Goal: Task Accomplishment & Management: Use online tool/utility

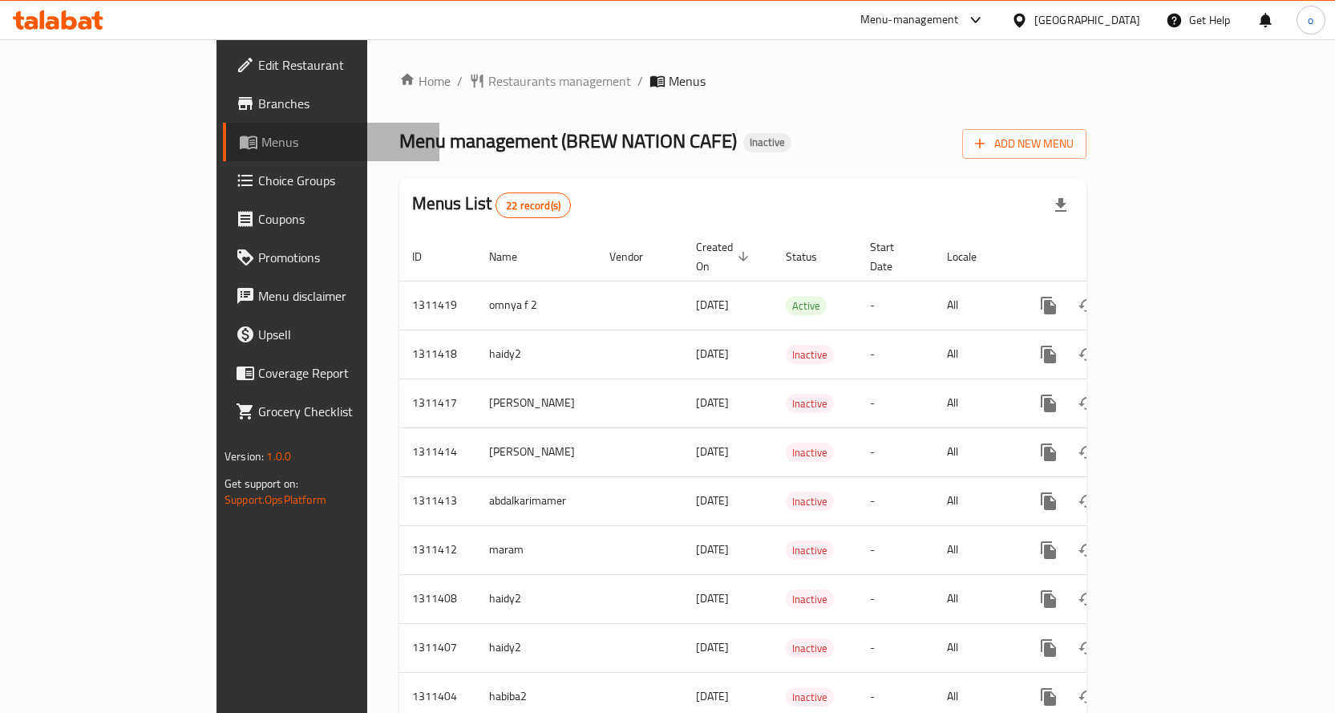
click at [223, 123] on link "Menus" at bounding box center [331, 142] width 217 height 38
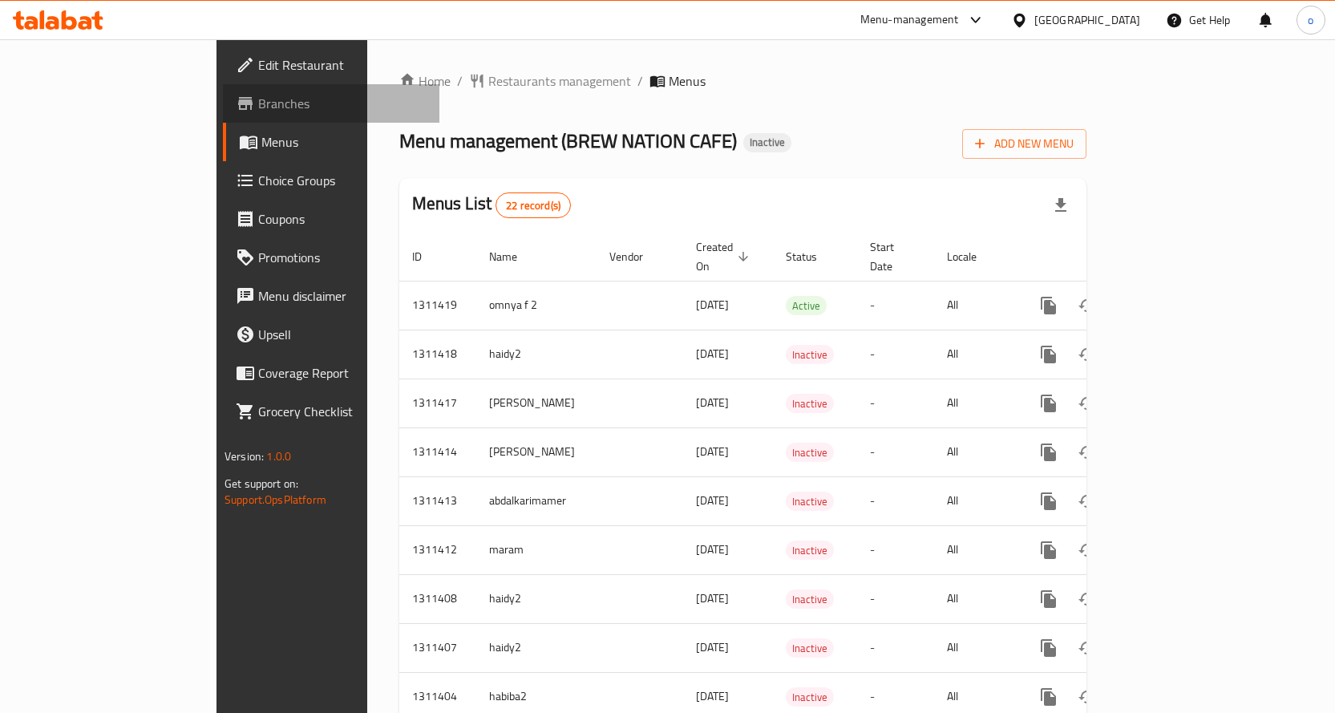
click at [258, 99] on span "Branches" at bounding box center [342, 103] width 168 height 19
click at [223, 54] on link "Edit Restaurant" at bounding box center [331, 65] width 217 height 38
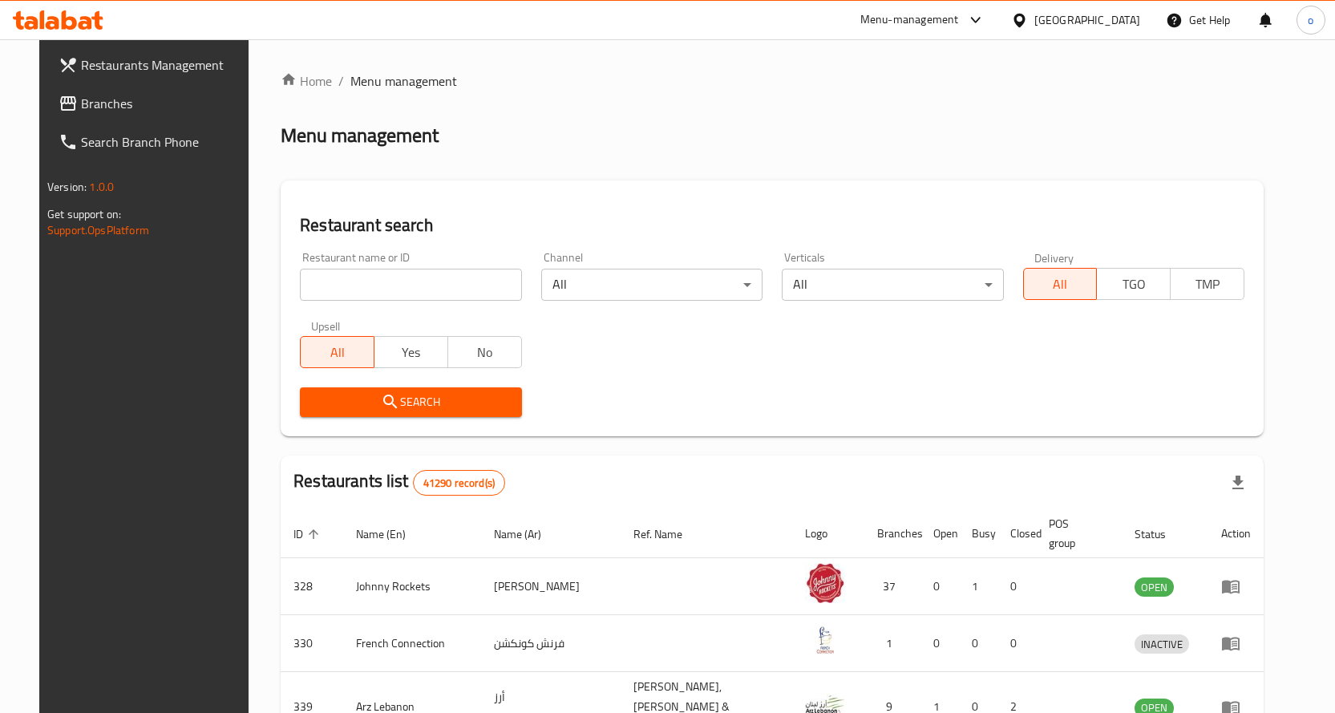
click at [349, 273] on input "search" at bounding box center [410, 285] width 221 height 32
paste input "4MGF4K"
type input "4MGF4K"
click button "Search" at bounding box center [410, 402] width 221 height 30
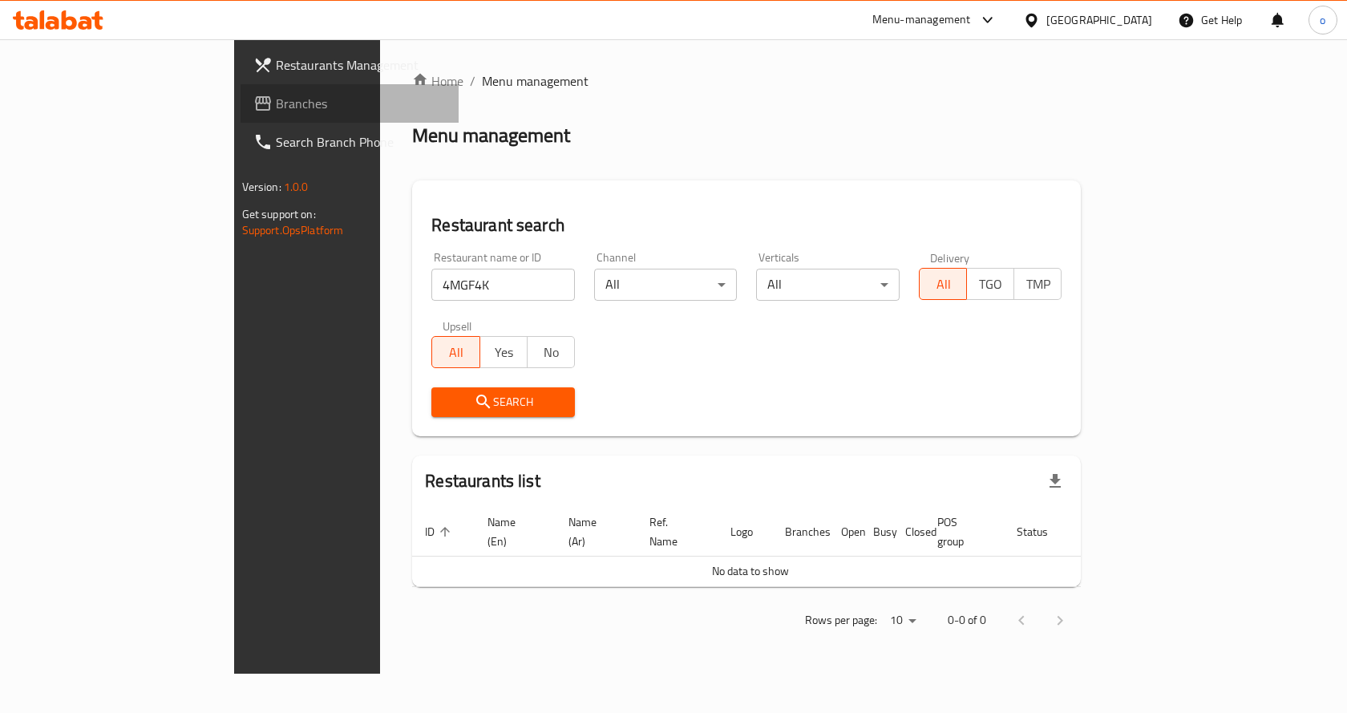
click at [276, 113] on span "Branches" at bounding box center [361, 103] width 171 height 19
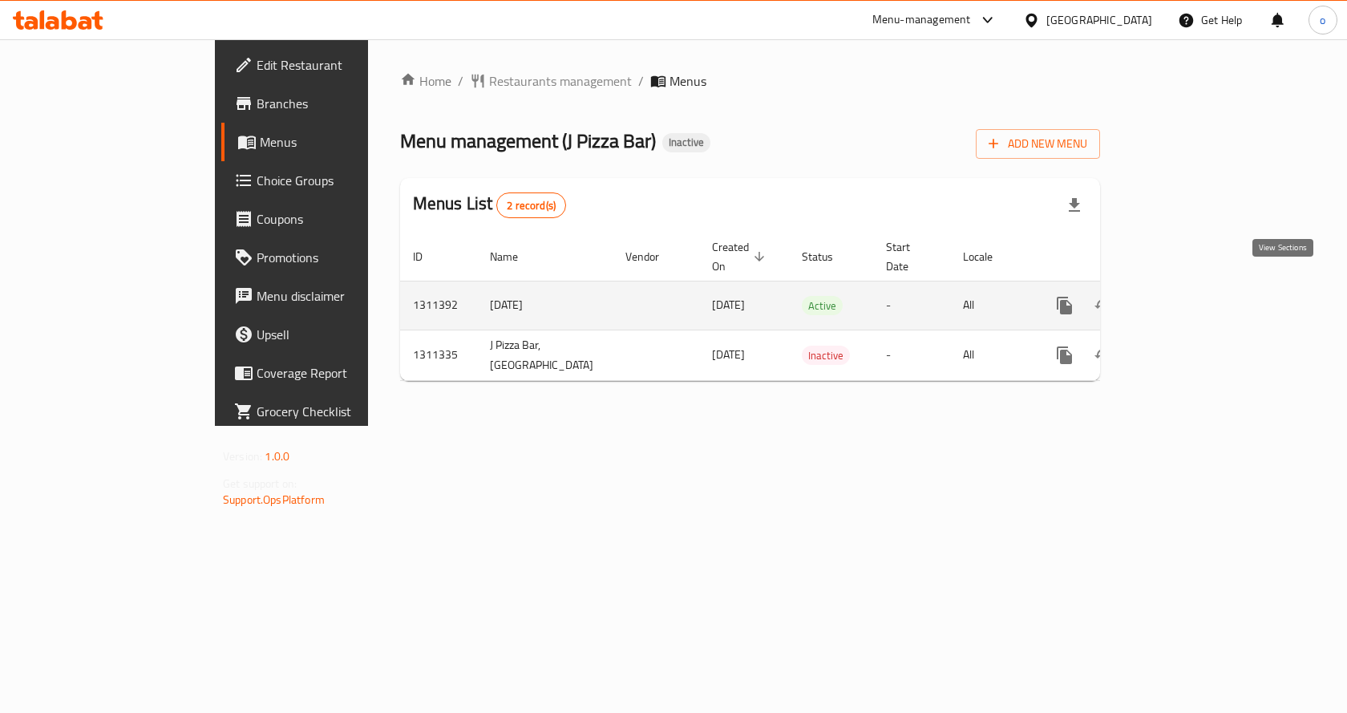
click at [1190, 296] on icon "enhanced table" at bounding box center [1180, 305] width 19 height 19
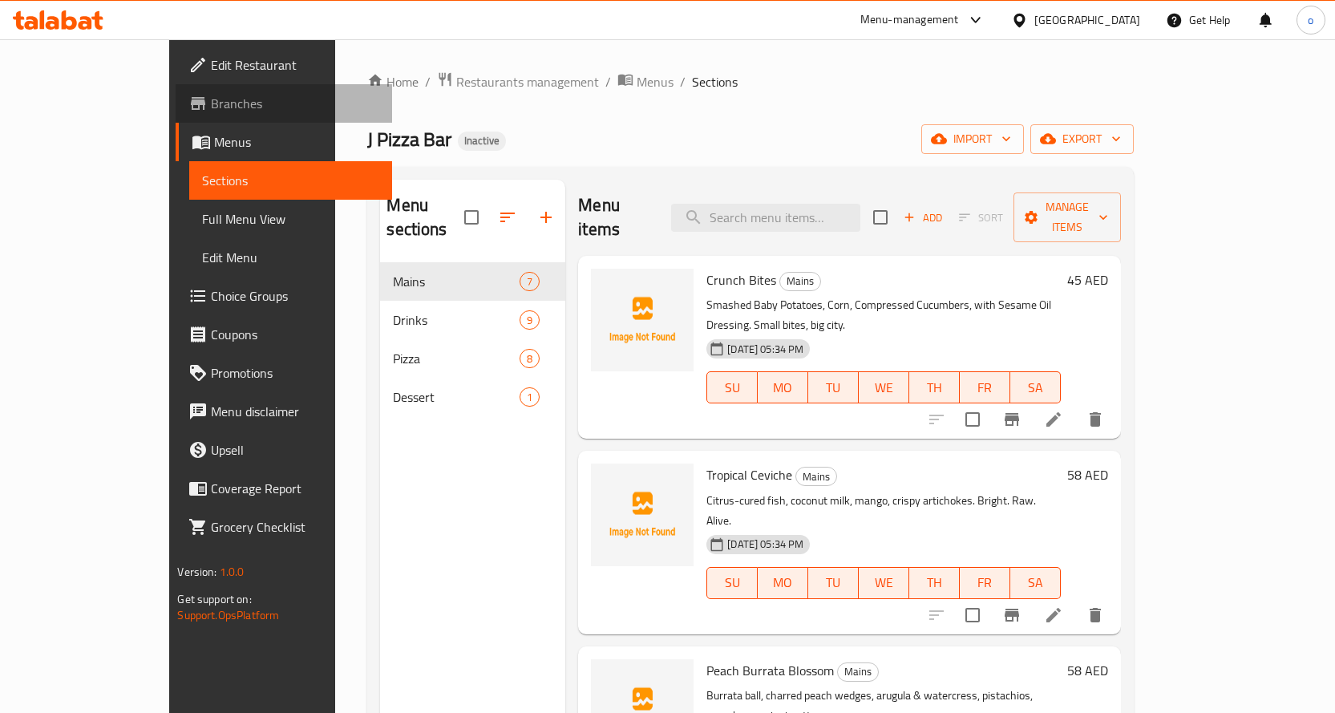
click at [211, 107] on span "Branches" at bounding box center [295, 103] width 168 height 19
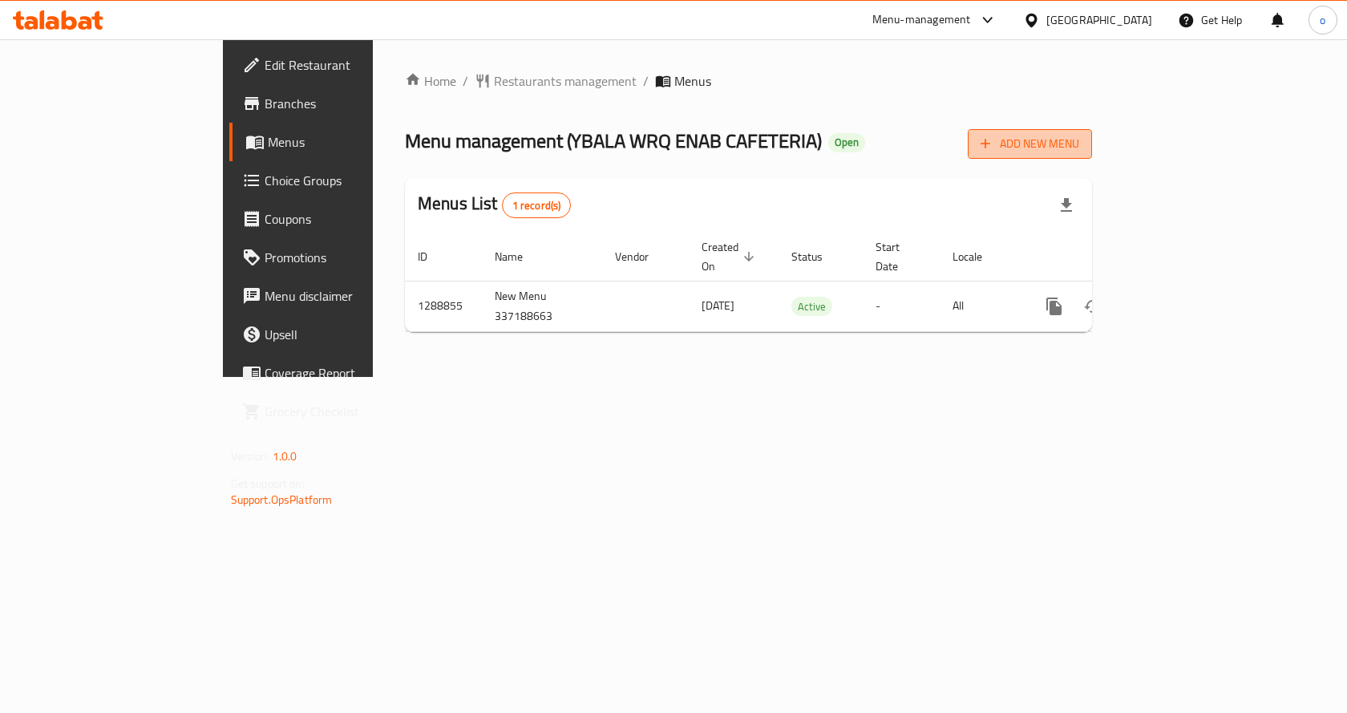
click at [1079, 149] on span "Add New Menu" at bounding box center [1030, 144] width 99 height 20
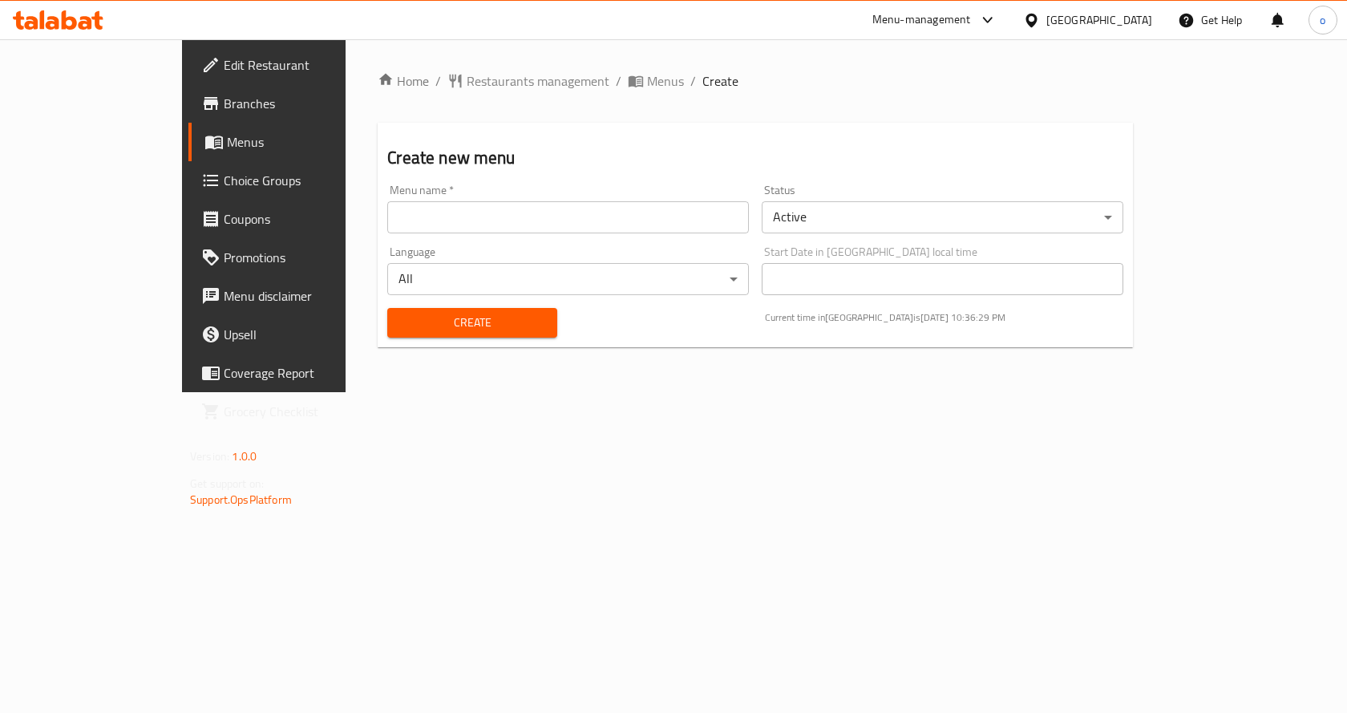
drag, startPoint x: 321, startPoint y: 212, endPoint x: 355, endPoint y: 215, distance: 34.6
click at [387, 212] on input "text" at bounding box center [568, 217] width 362 height 32
click at [227, 141] on span "Menus" at bounding box center [311, 141] width 168 height 19
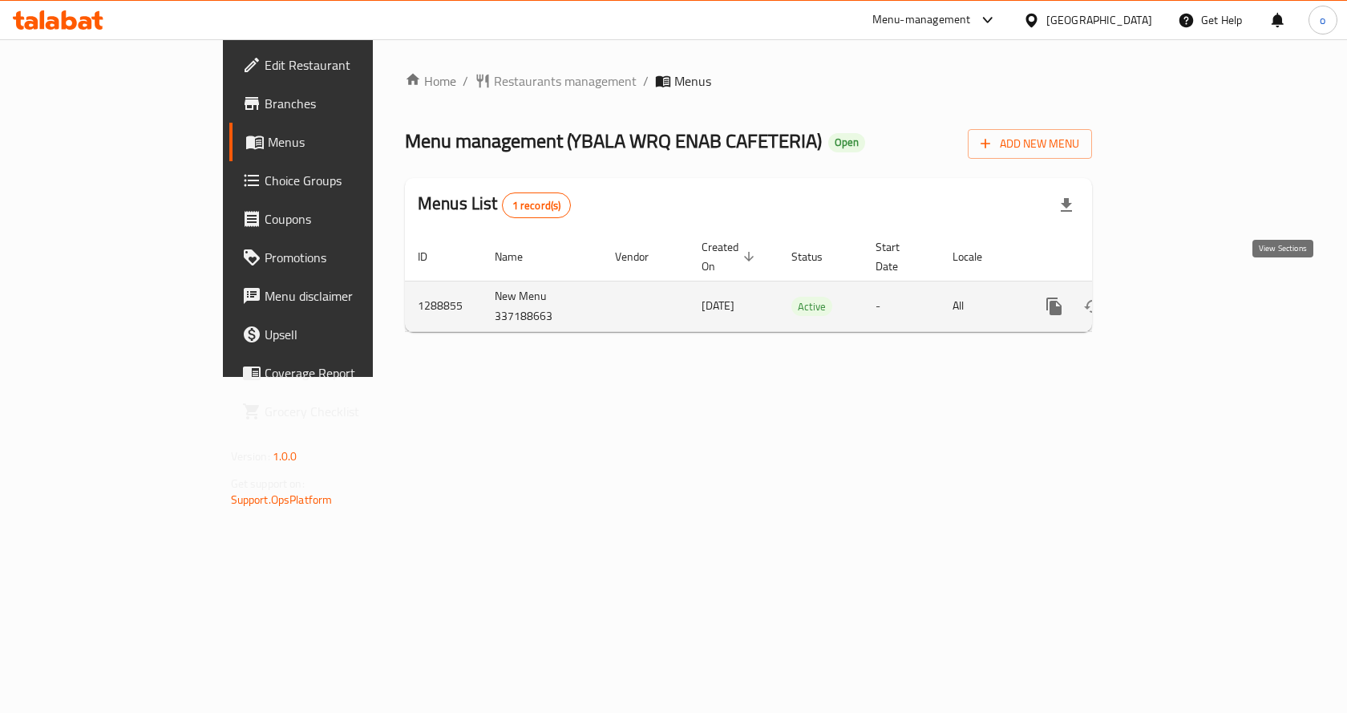
click at [1189, 305] on link "enhanced table" at bounding box center [1170, 306] width 38 height 38
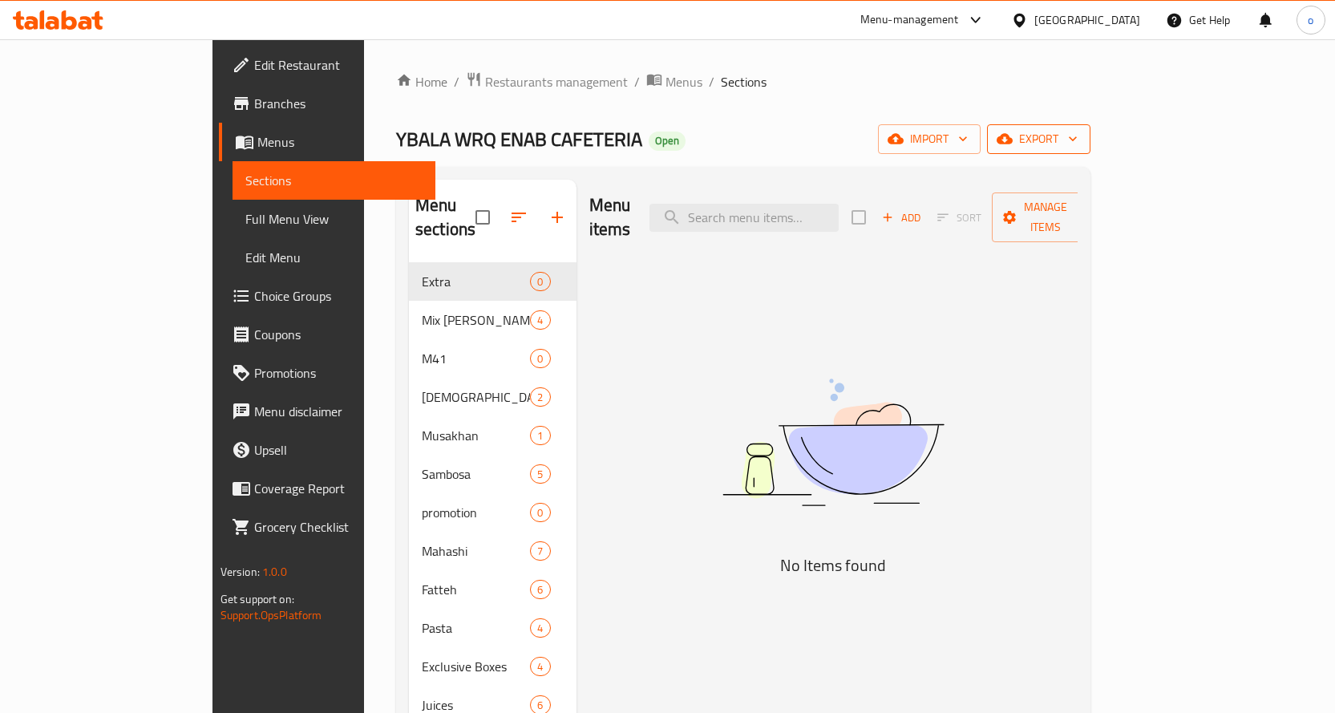
click at [1078, 145] on span "export" at bounding box center [1039, 139] width 78 height 20
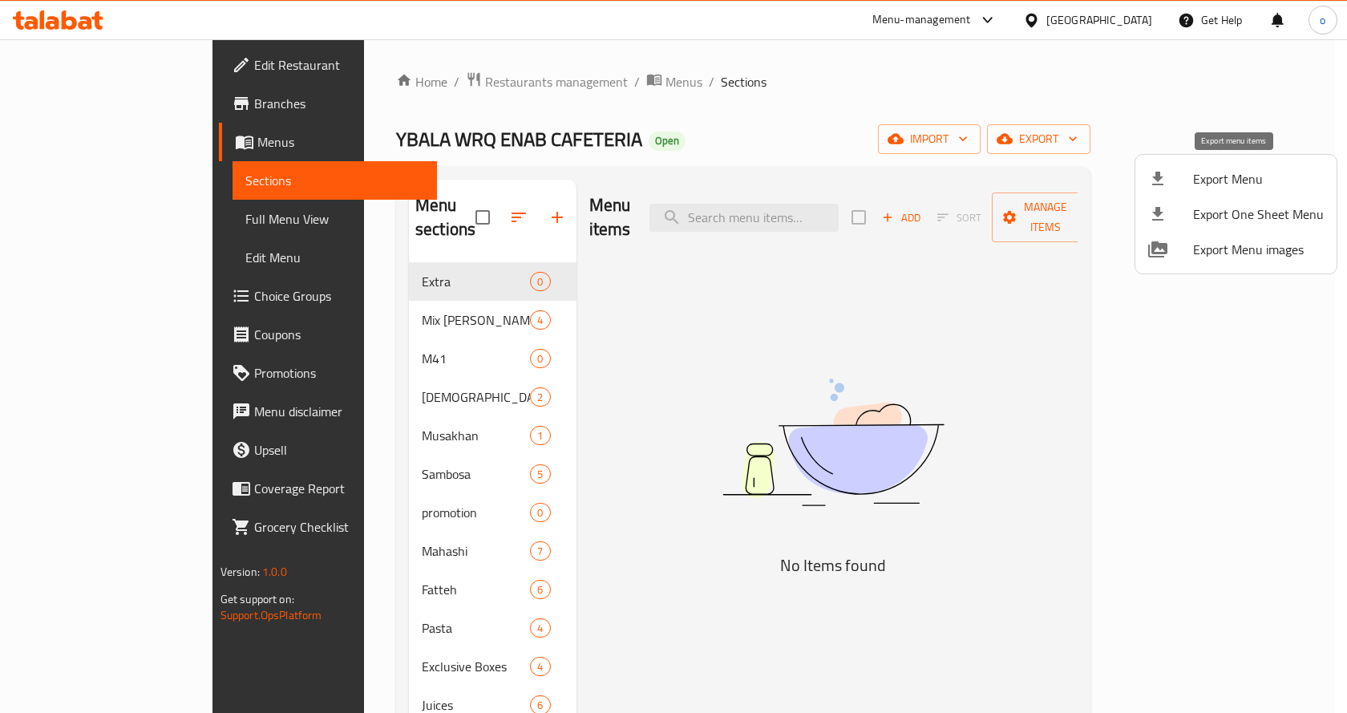
click at [1232, 164] on li "Export Menu" at bounding box center [1235, 178] width 201 height 35
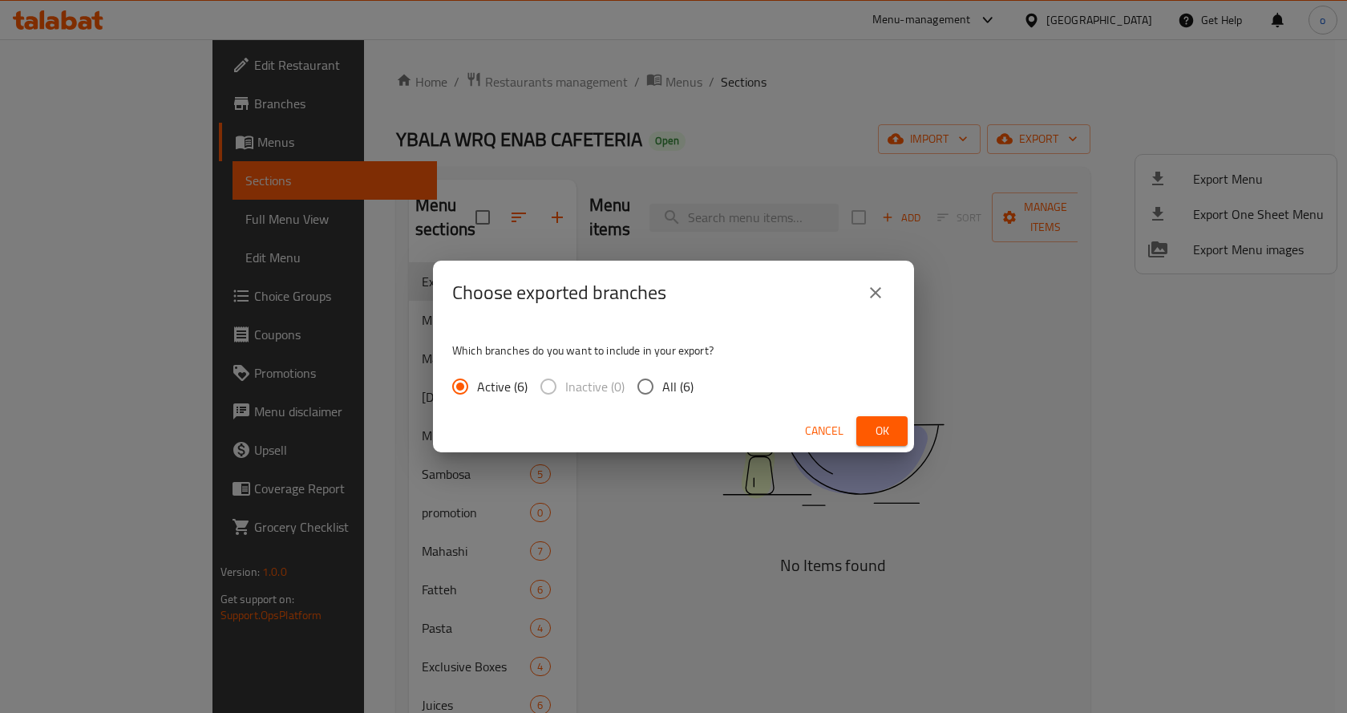
click at [889, 308] on div "Choose exported branches" at bounding box center [673, 292] width 443 height 38
click at [889, 292] on button "close" at bounding box center [875, 292] width 38 height 38
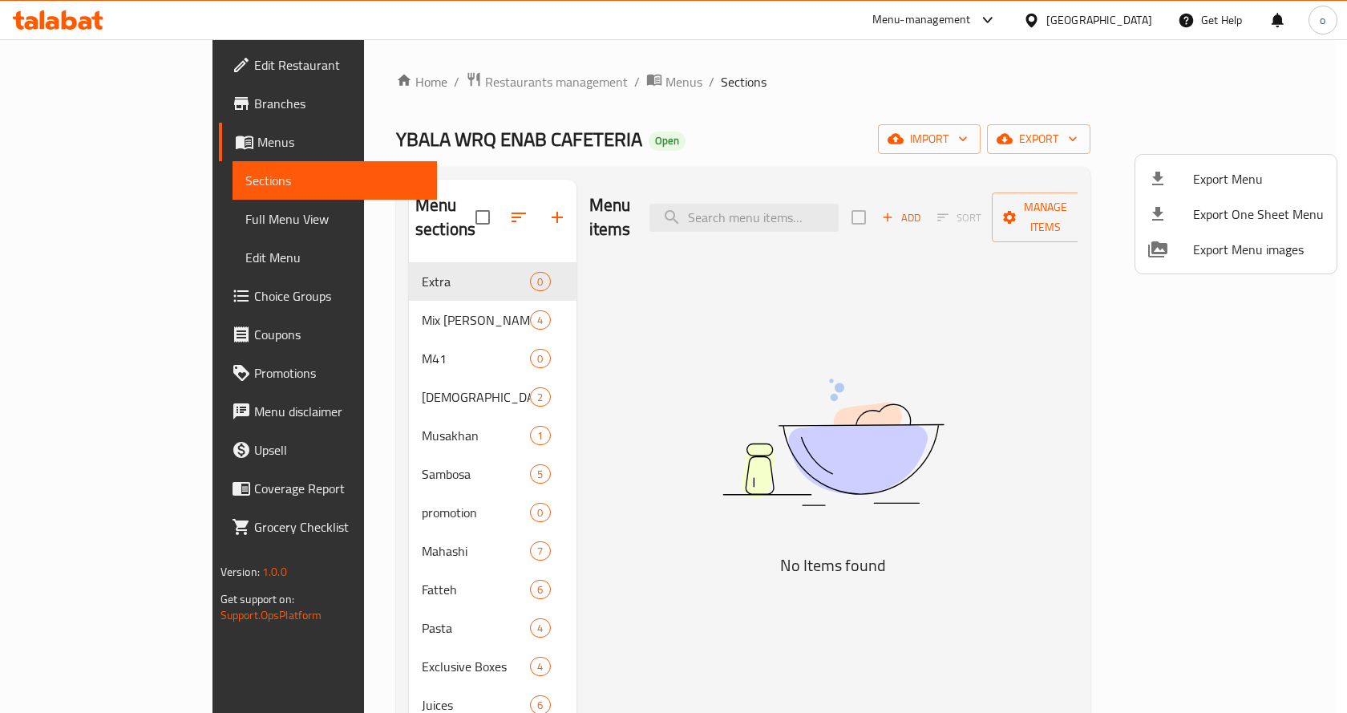
click at [32, 138] on div at bounding box center [673, 356] width 1347 height 713
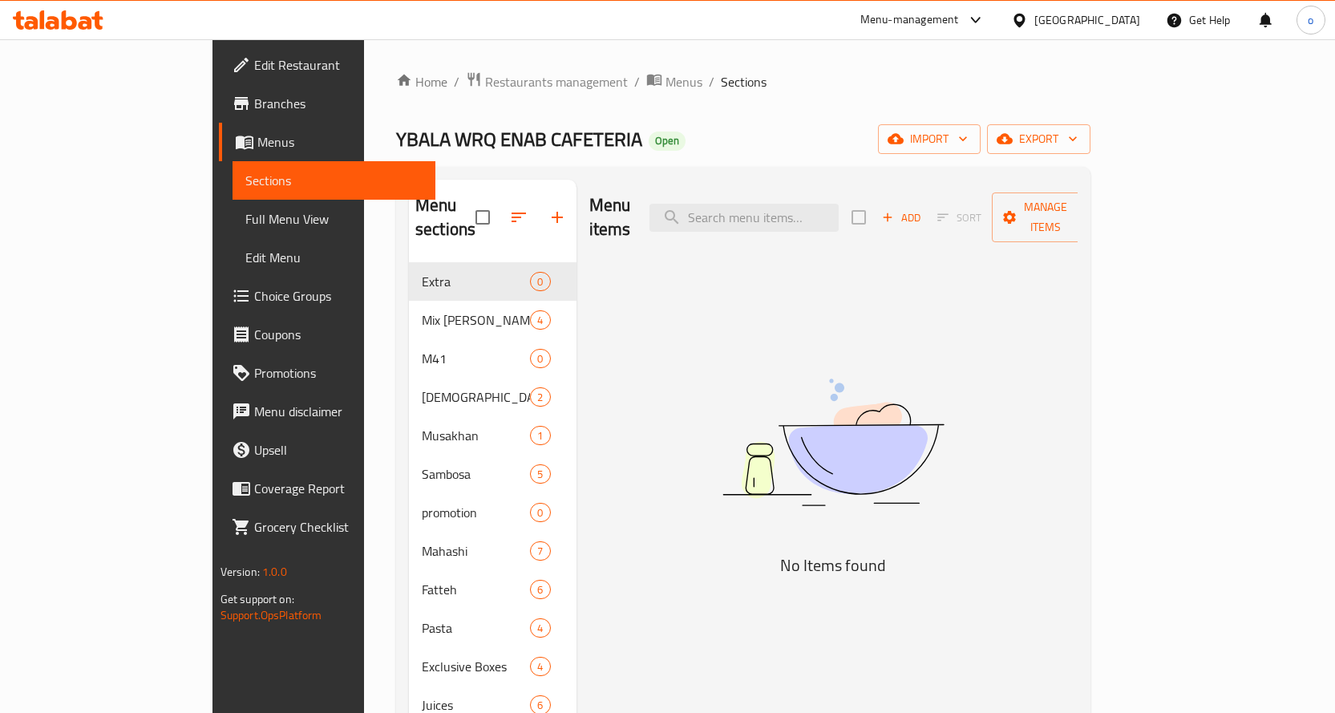
click at [236, 138] on icon at bounding box center [245, 143] width 18 height 14
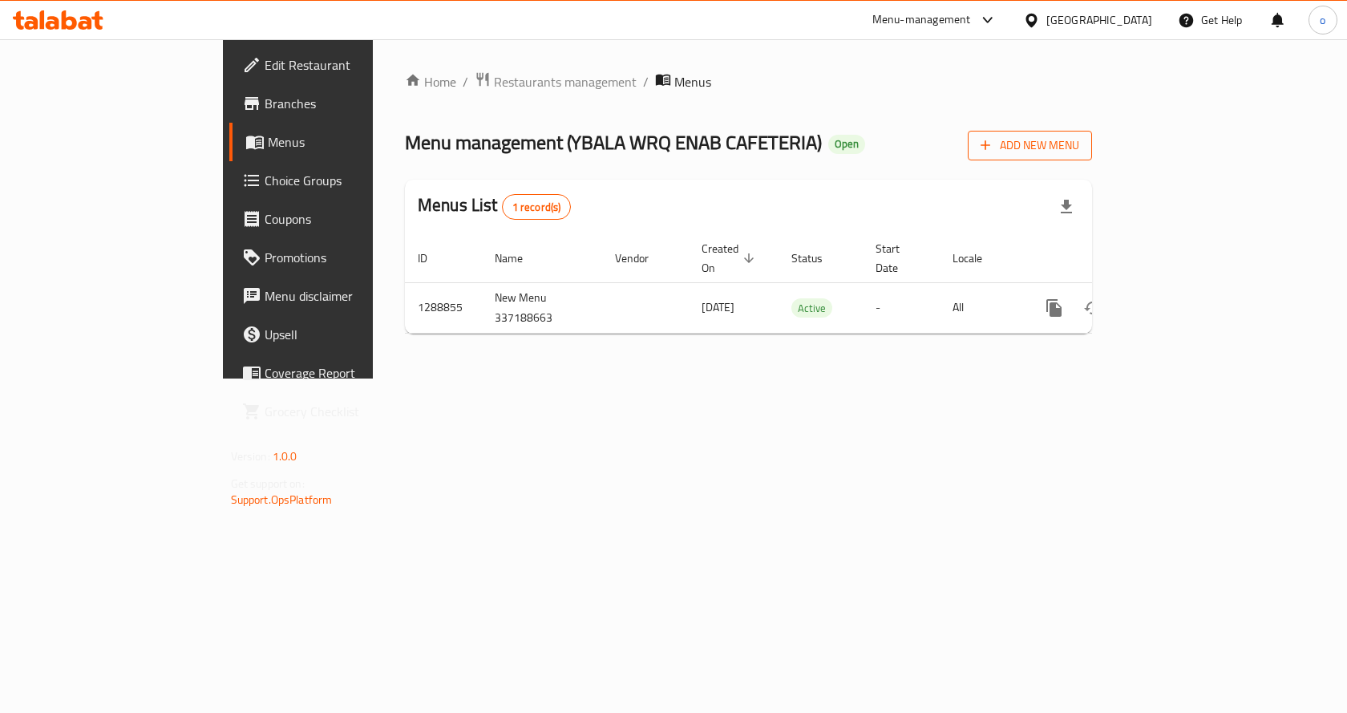
click at [1079, 140] on span "Add New Menu" at bounding box center [1030, 146] width 99 height 20
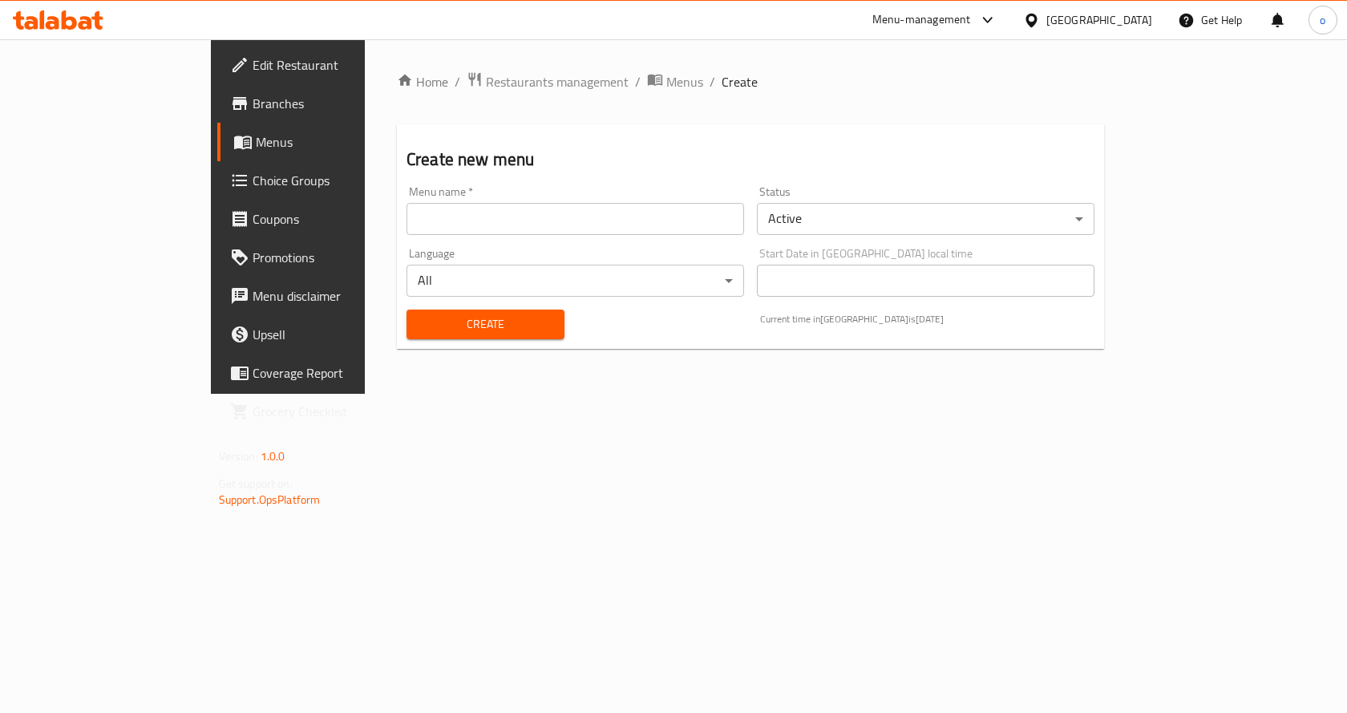
click at [217, 136] on link "Menus" at bounding box center [326, 142] width 219 height 38
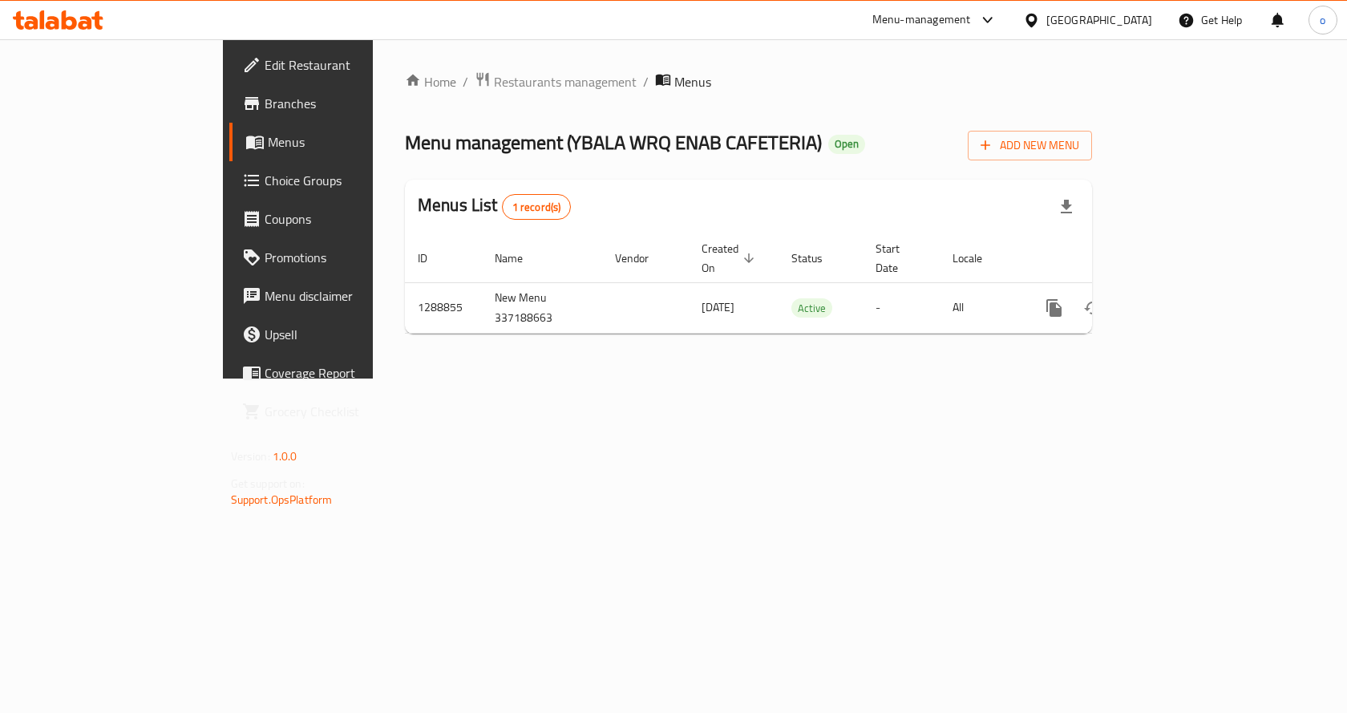
click at [265, 63] on span "Edit Restaurant" at bounding box center [350, 64] width 171 height 19
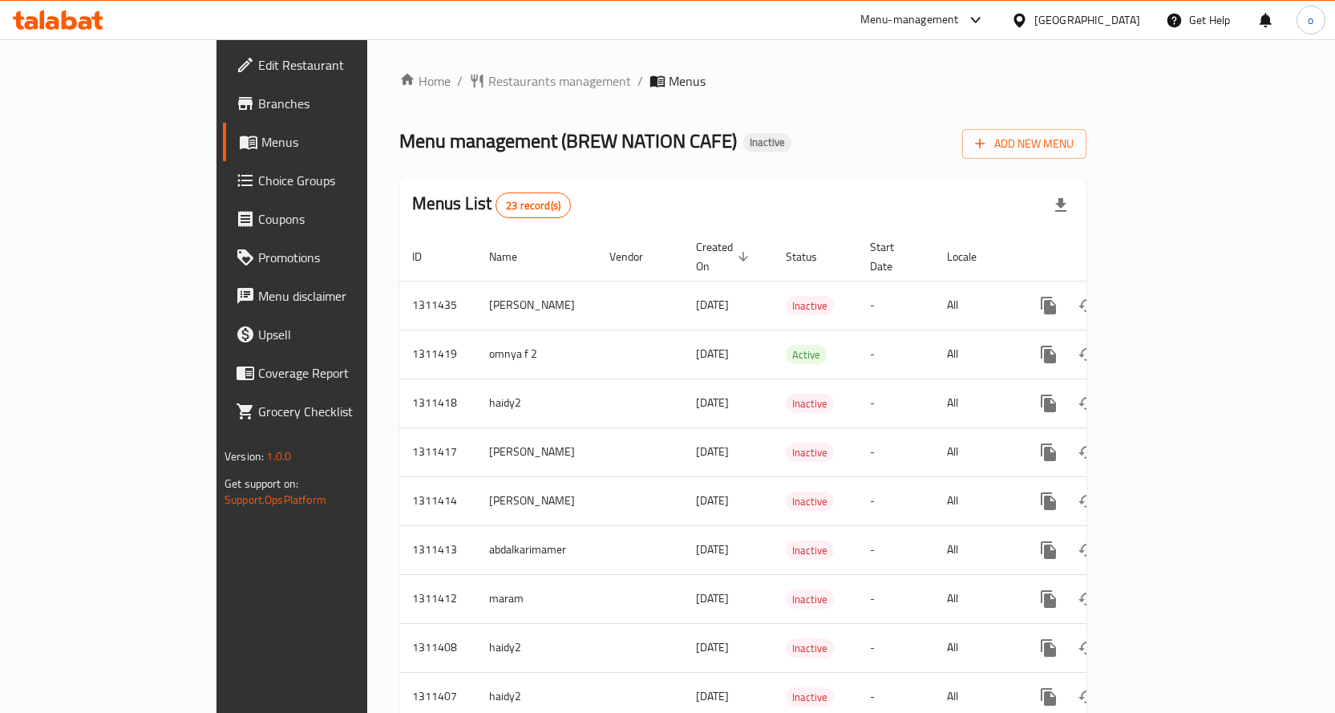
click at [258, 98] on span "Branches" at bounding box center [342, 103] width 168 height 19
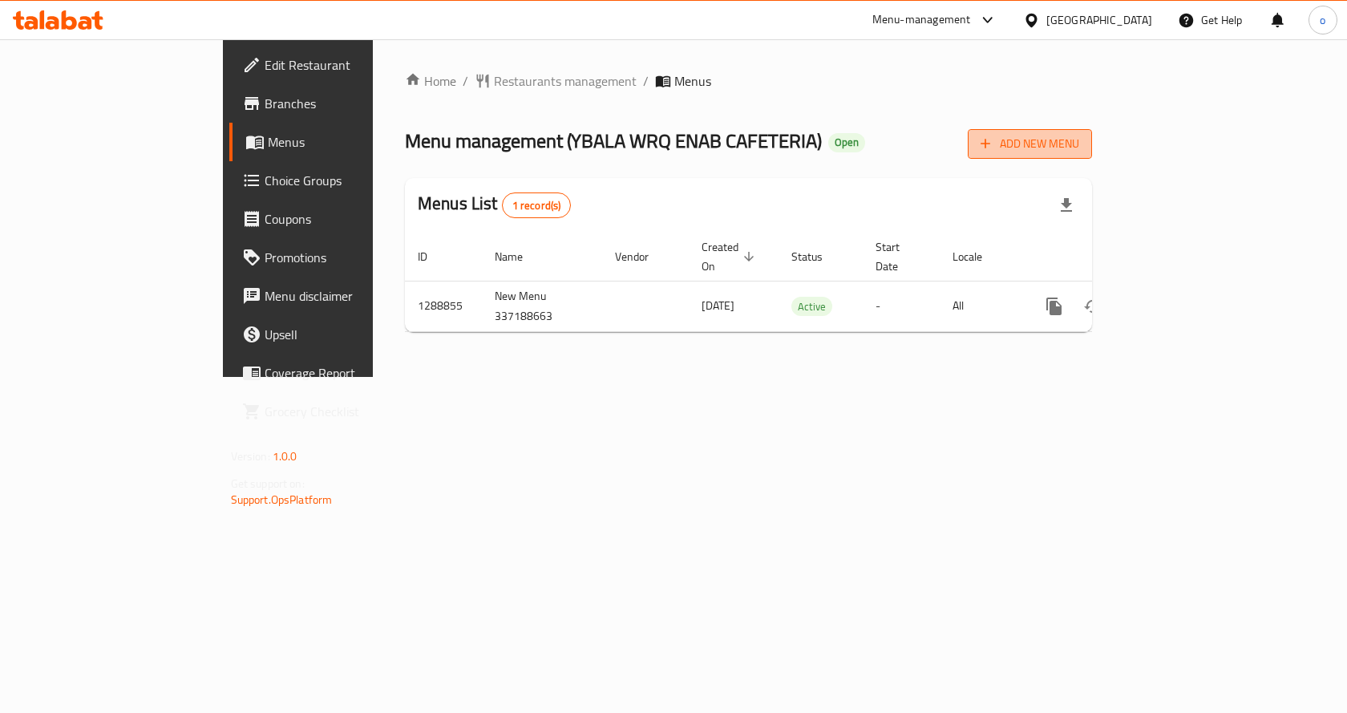
click at [1079, 141] on span "Add New Menu" at bounding box center [1030, 144] width 99 height 20
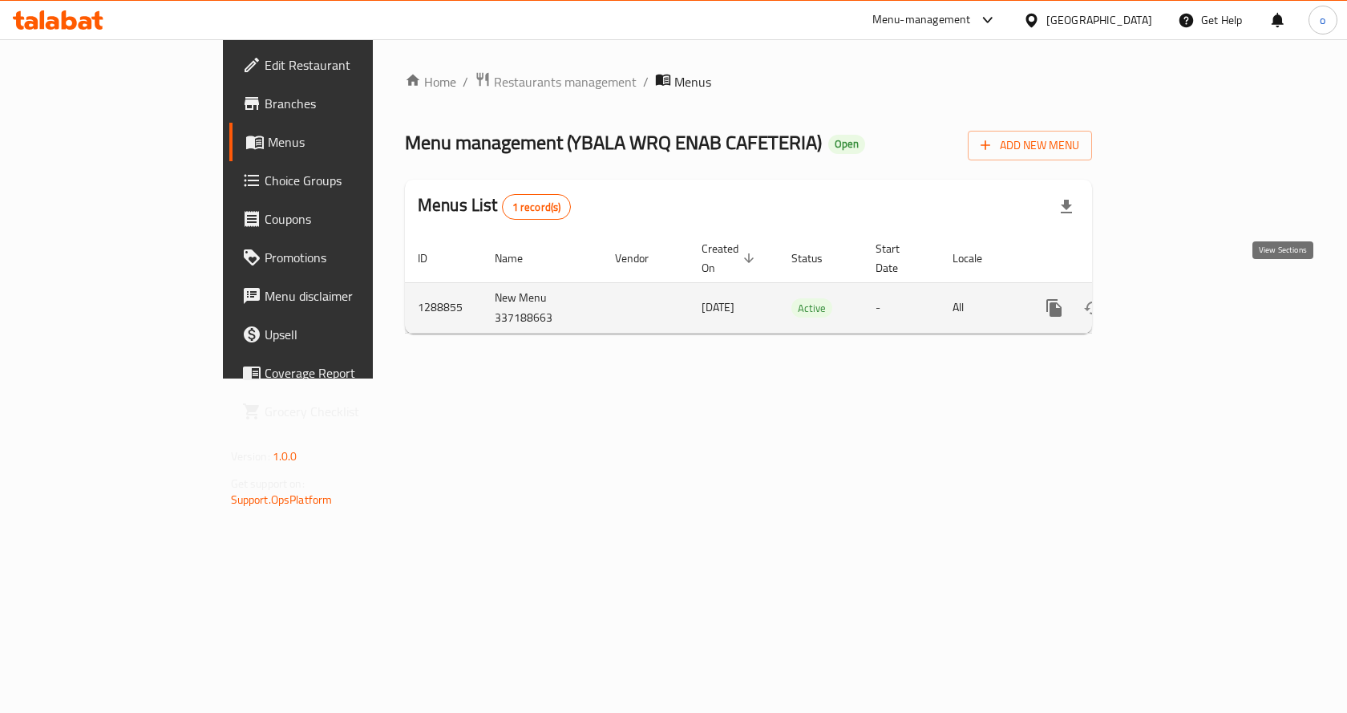
click at [1180, 298] on icon "enhanced table" at bounding box center [1169, 307] width 19 height 19
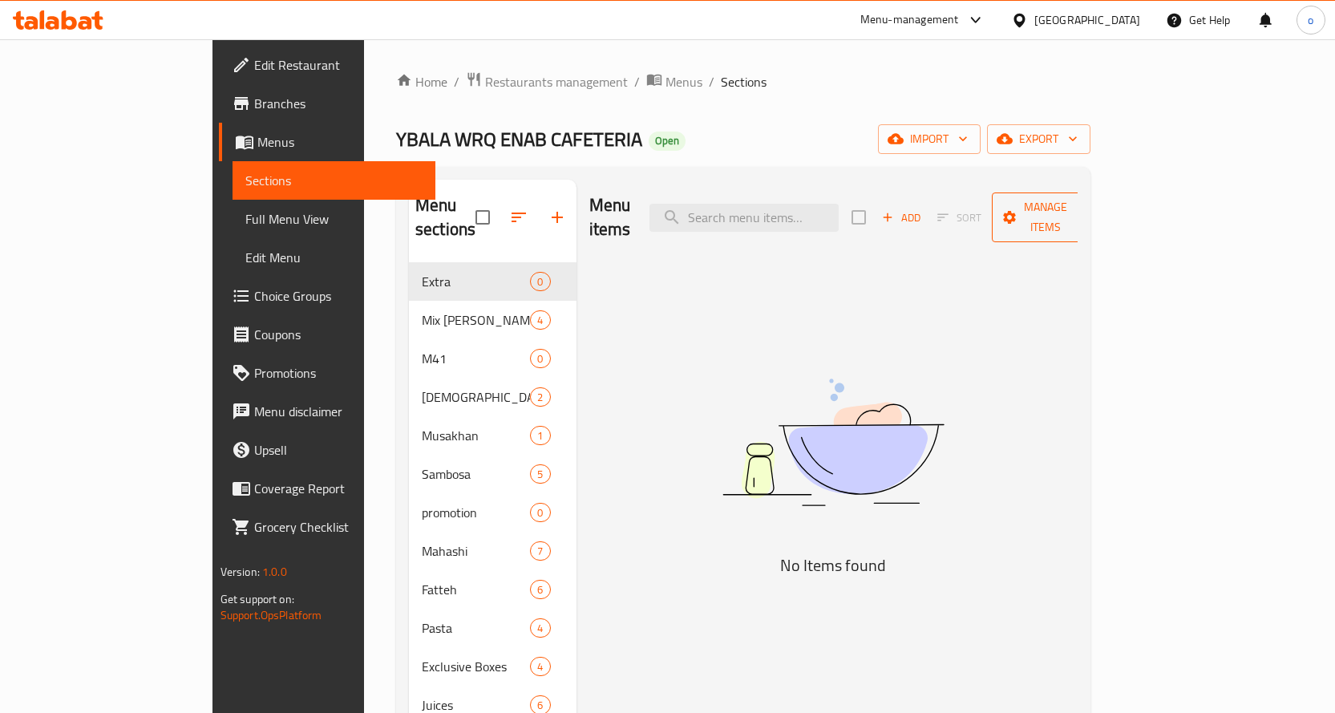
click at [1099, 219] on button "Manage items" at bounding box center [1045, 217] width 107 height 50
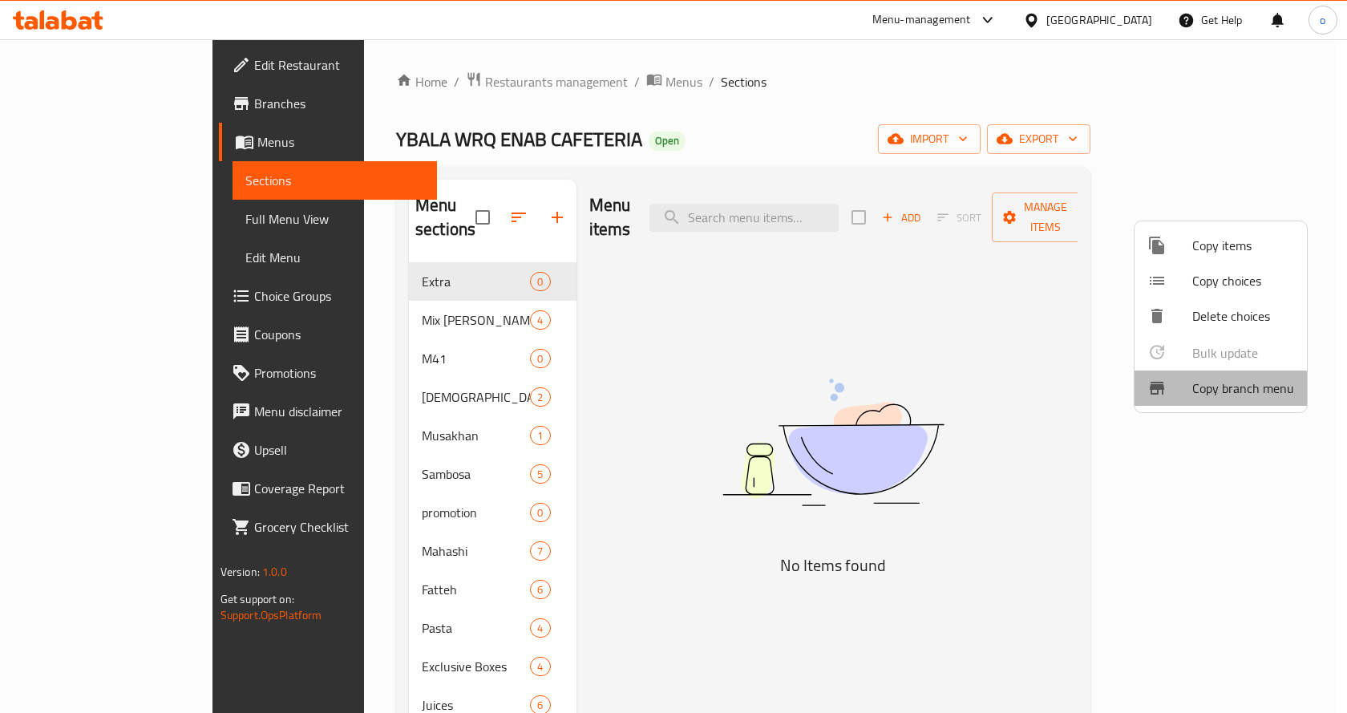
click at [1219, 389] on span "Copy branch menu" at bounding box center [1243, 387] width 102 height 19
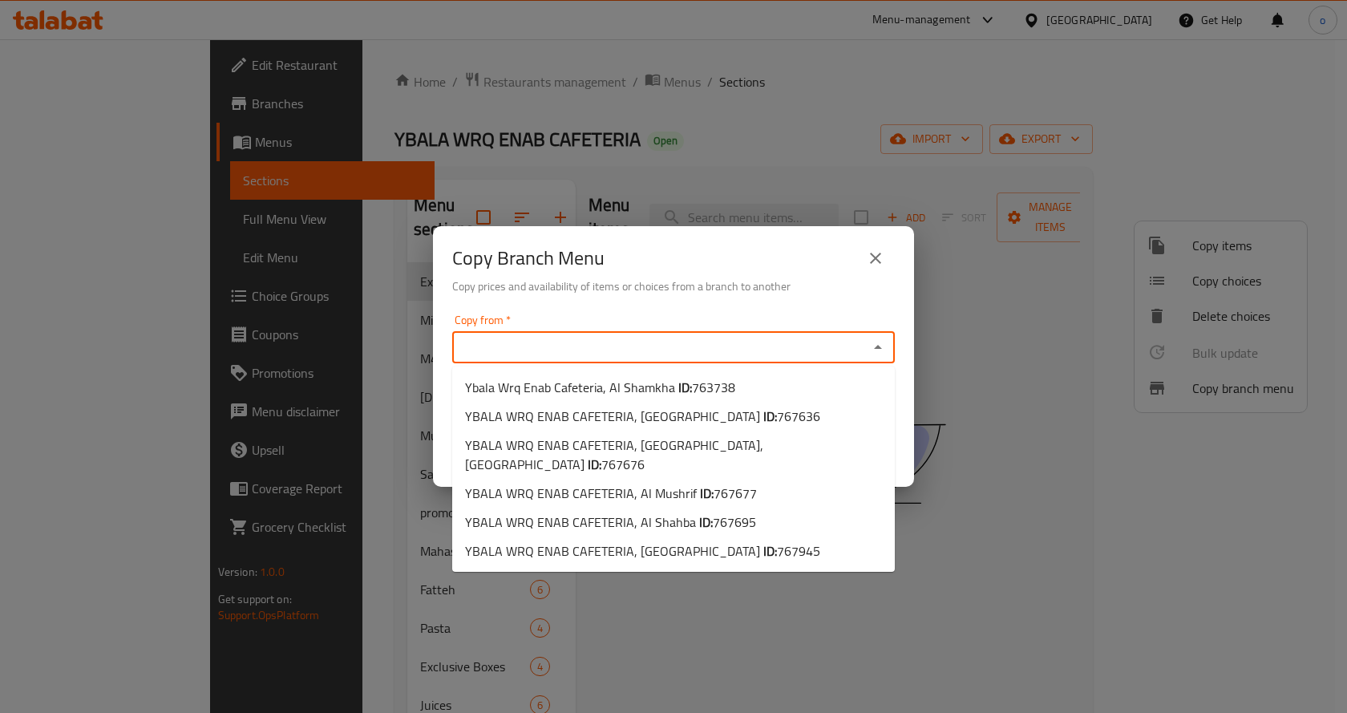
click at [754, 358] on input "Copy from   *" at bounding box center [660, 347] width 407 height 22
click at [724, 384] on span "763738" at bounding box center [713, 387] width 43 height 24
type input "Ybala Wrq Enab Cafeteria, Al Shamkha"
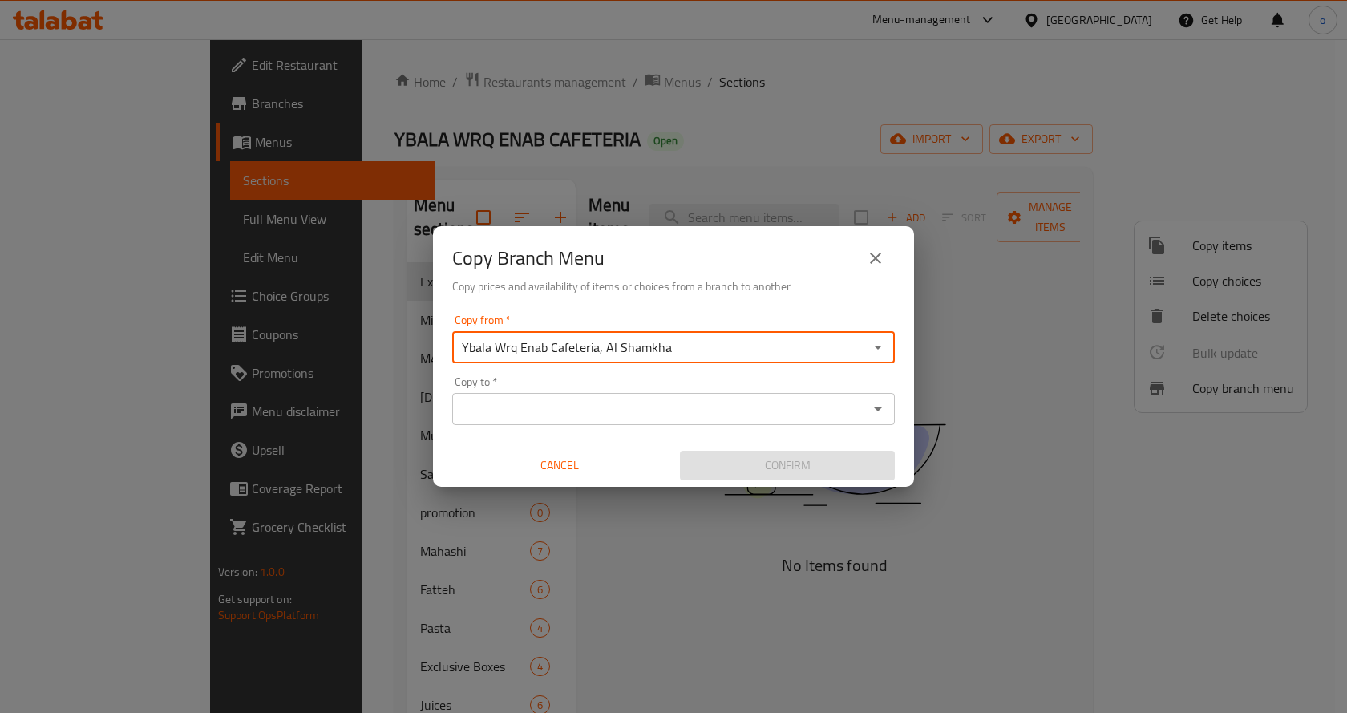
click at [645, 419] on input "Copy to   *" at bounding box center [660, 409] width 407 height 22
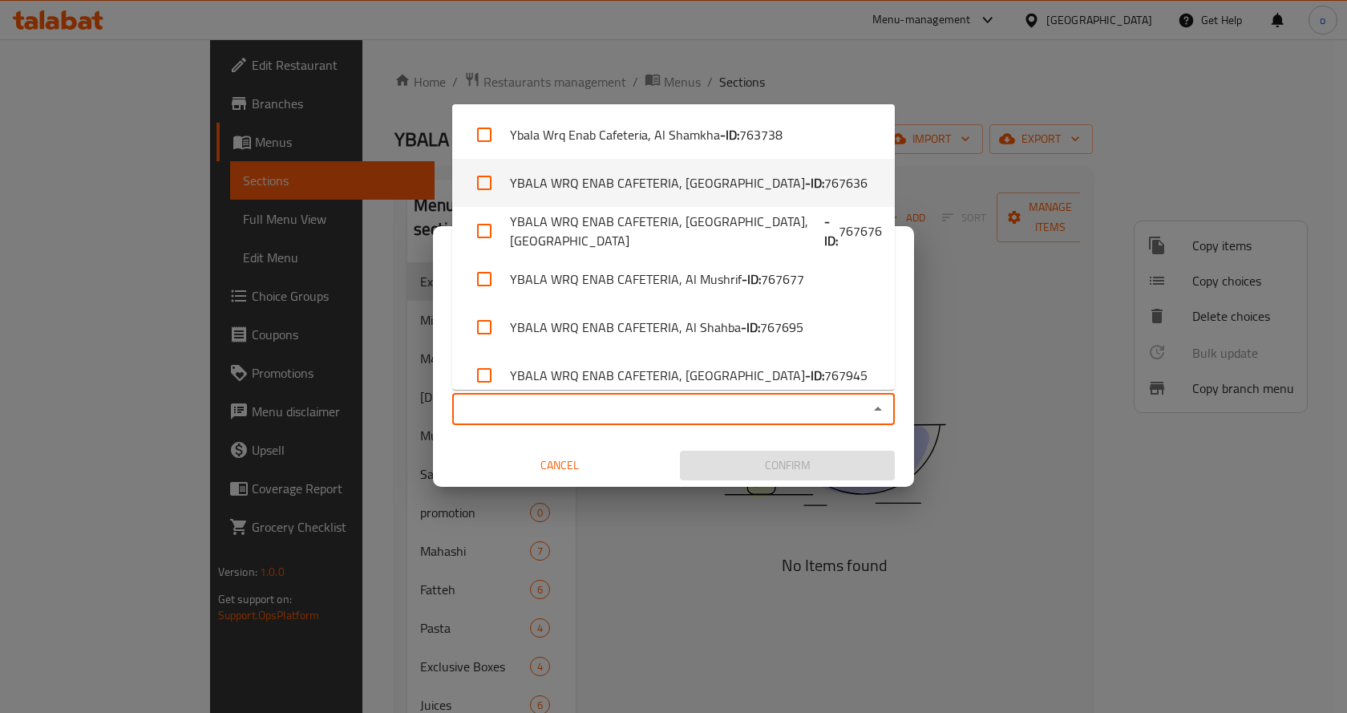
click at [805, 192] on b "- ID:" at bounding box center [814, 182] width 19 height 19
checkbox input "true"
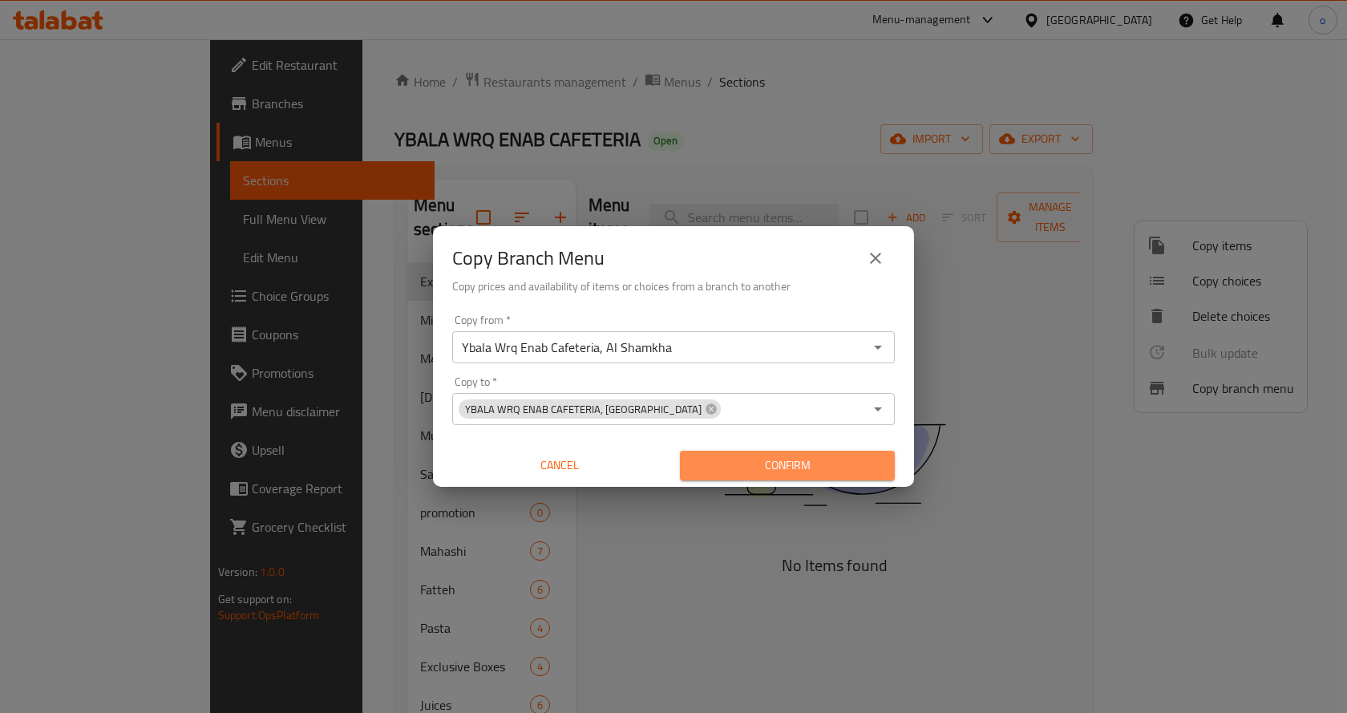
click at [783, 455] on span "Confirm" at bounding box center [787, 465] width 189 height 20
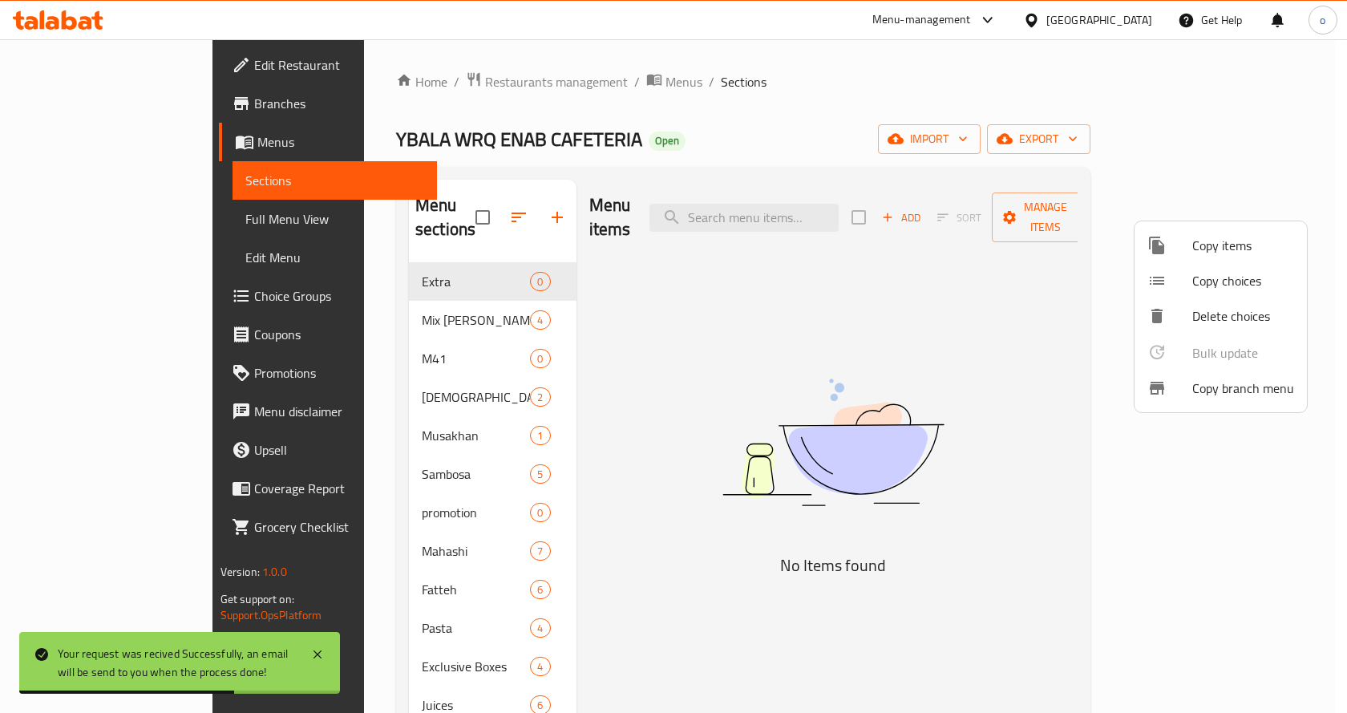
click at [1252, 132] on div at bounding box center [673, 356] width 1347 height 713
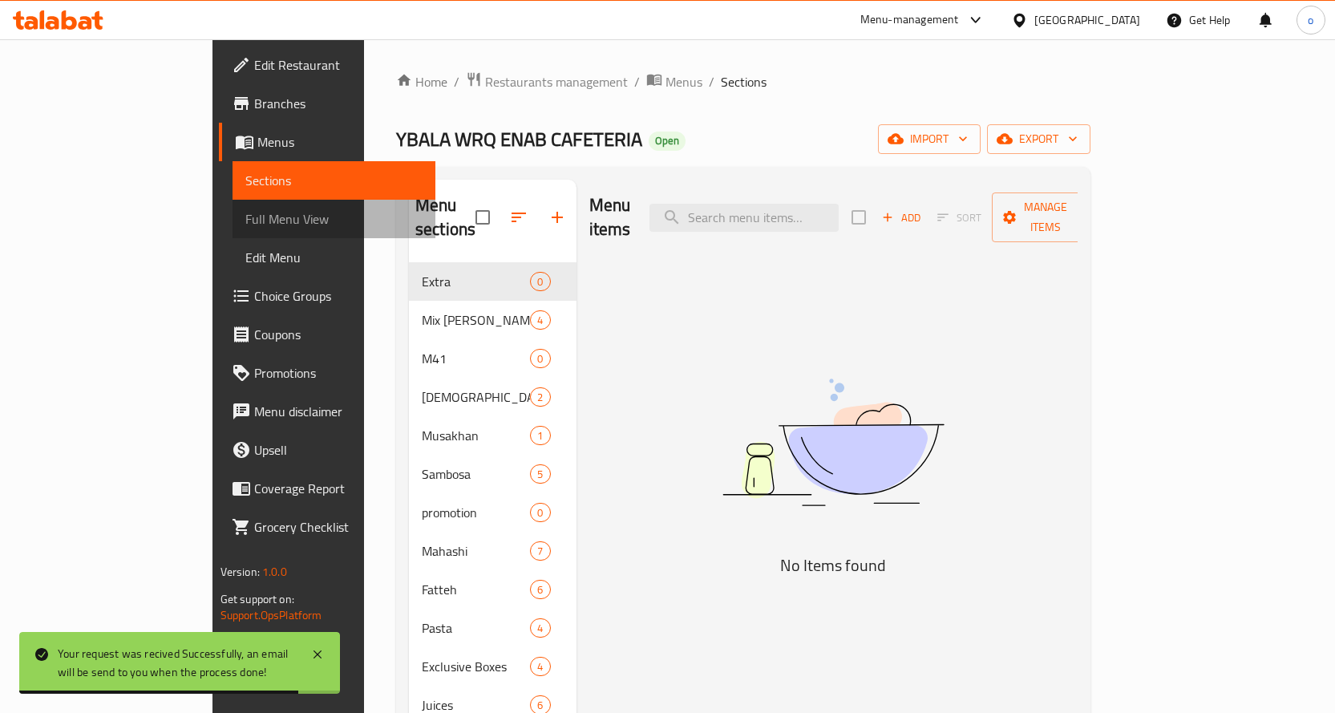
click at [245, 220] on span "Full Menu View" at bounding box center [333, 218] width 177 height 19
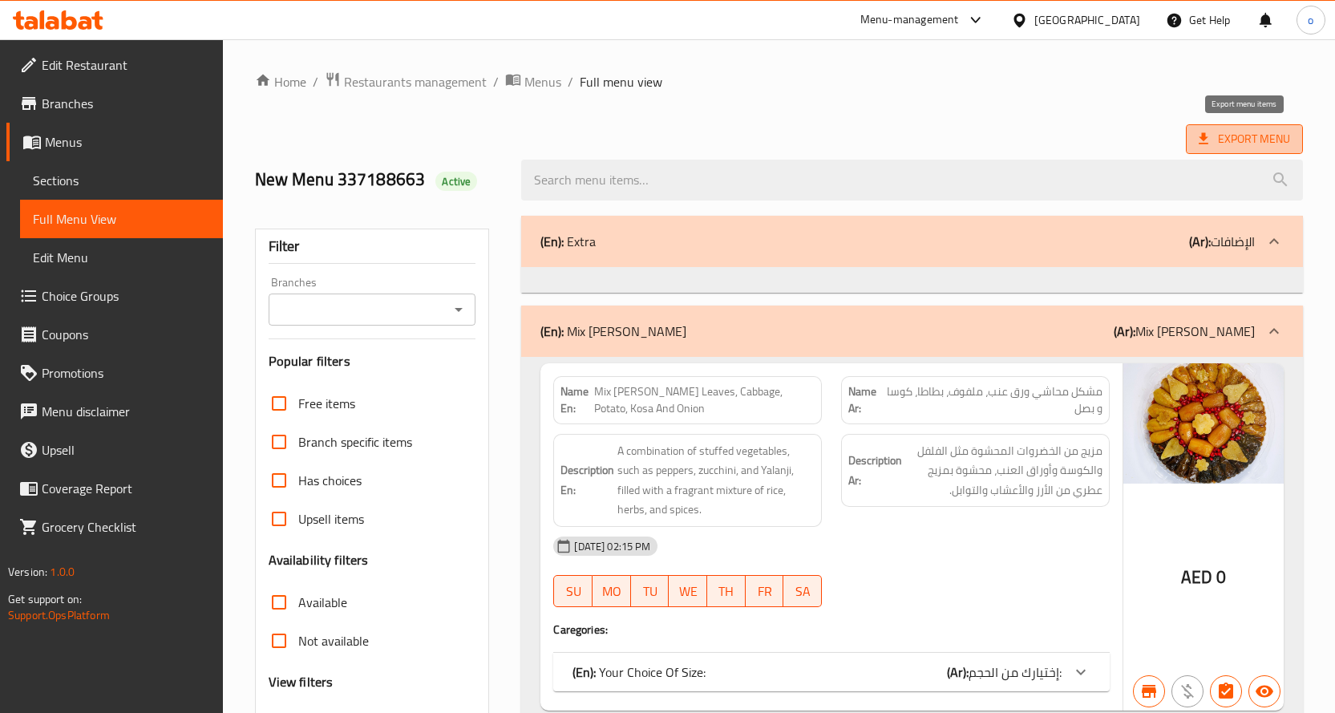
click at [1227, 132] on span "Export Menu" at bounding box center [1244, 139] width 91 height 20
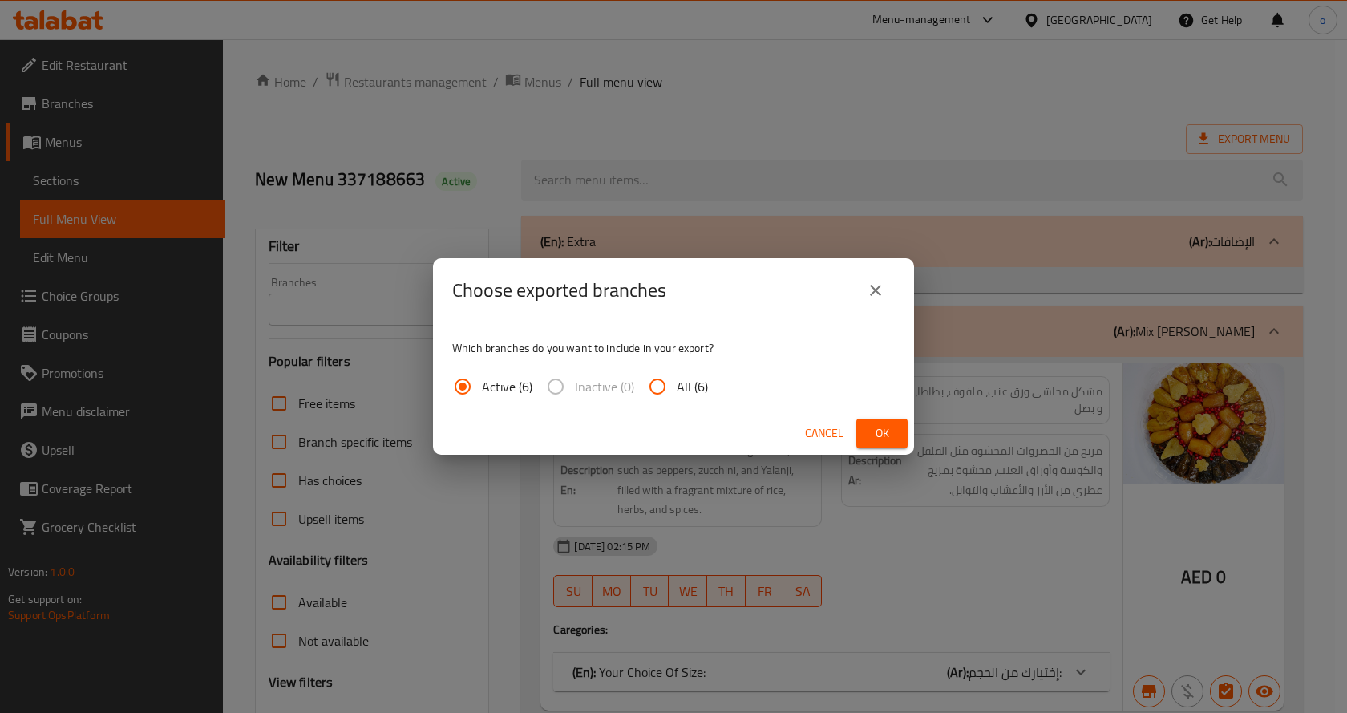
click at [686, 378] on span "All (6)" at bounding box center [692, 386] width 31 height 19
click at [677, 378] on input "All (6)" at bounding box center [657, 386] width 38 height 38
radio input "true"
click at [864, 428] on button "Ok" at bounding box center [881, 434] width 51 height 30
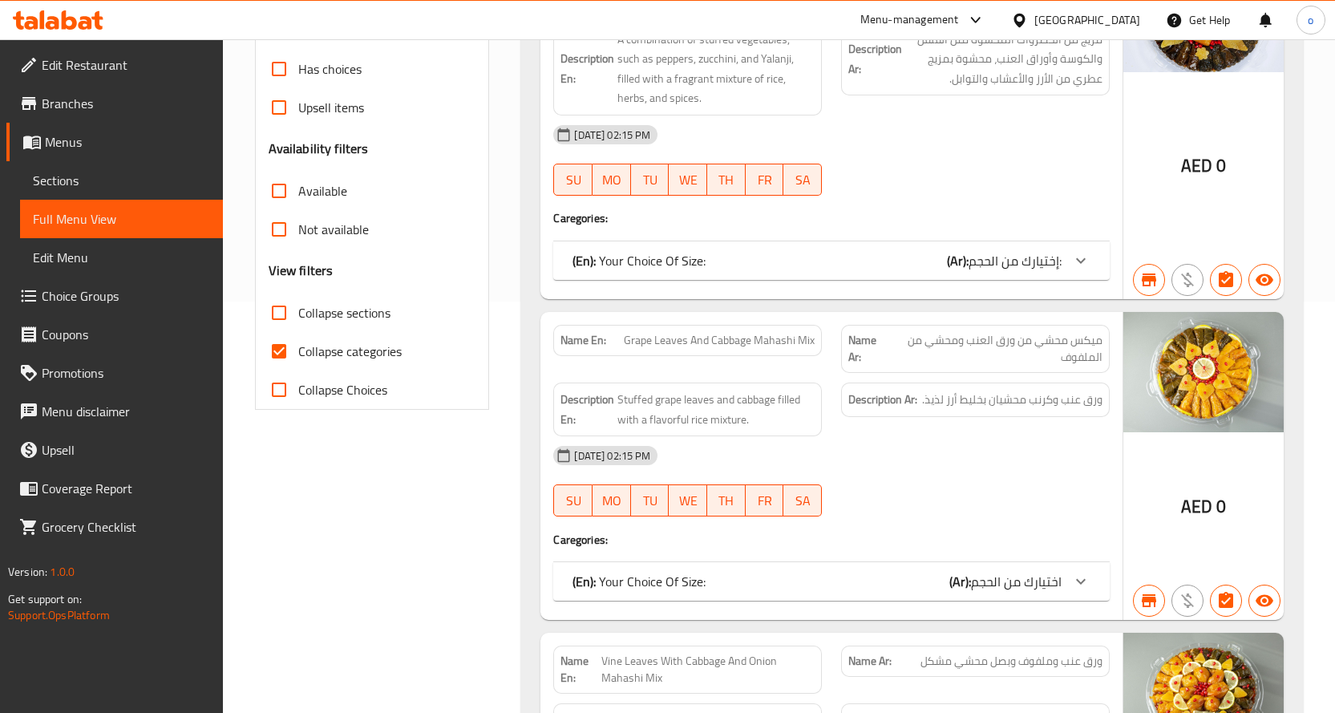
scroll to position [481, 0]
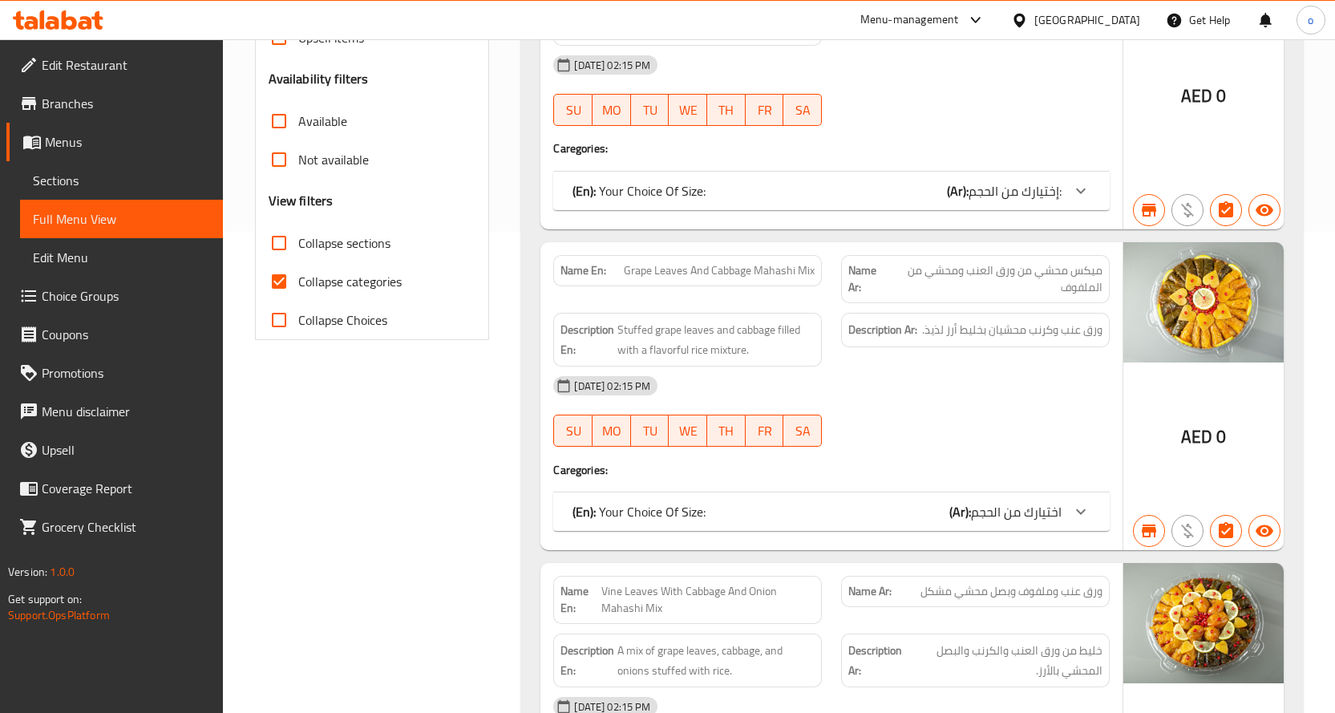
click at [341, 273] on span "Collapse categories" at bounding box center [349, 281] width 103 height 19
click at [298, 273] on input "Collapse categories" at bounding box center [279, 281] width 38 height 38
checkbox input "false"
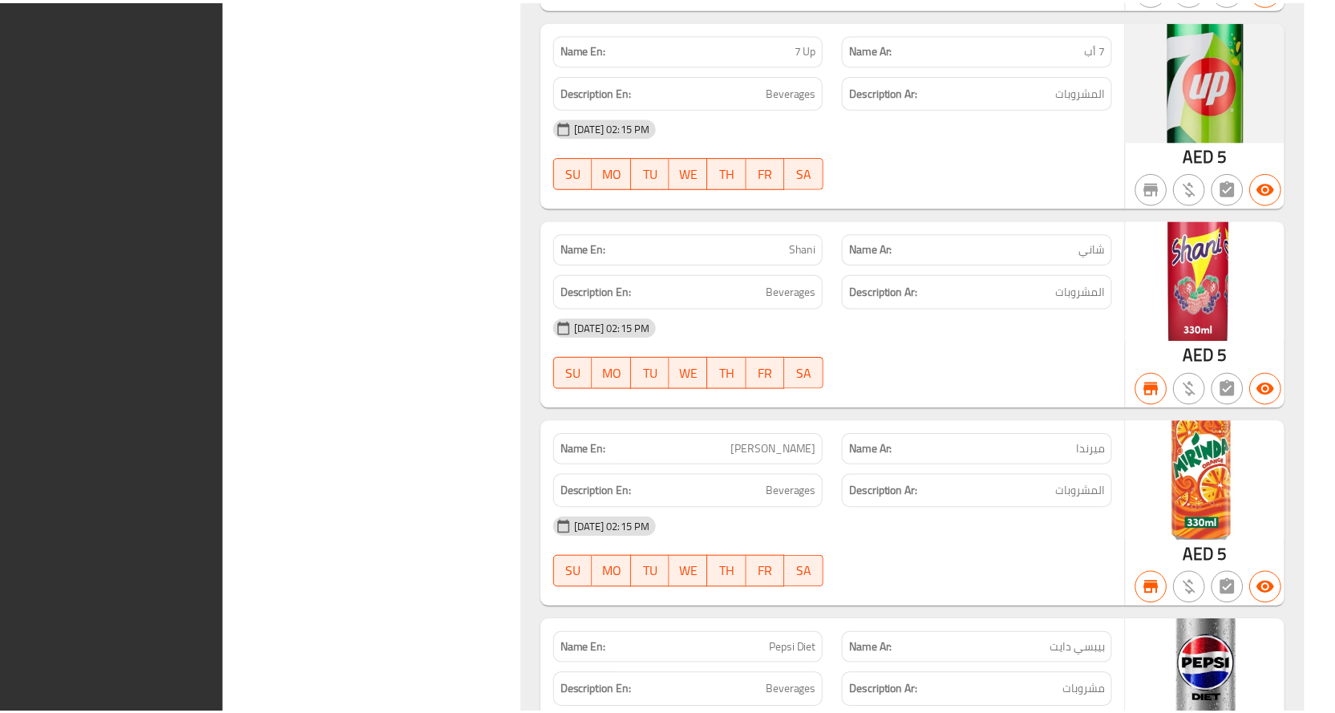
scroll to position [20000, 0]
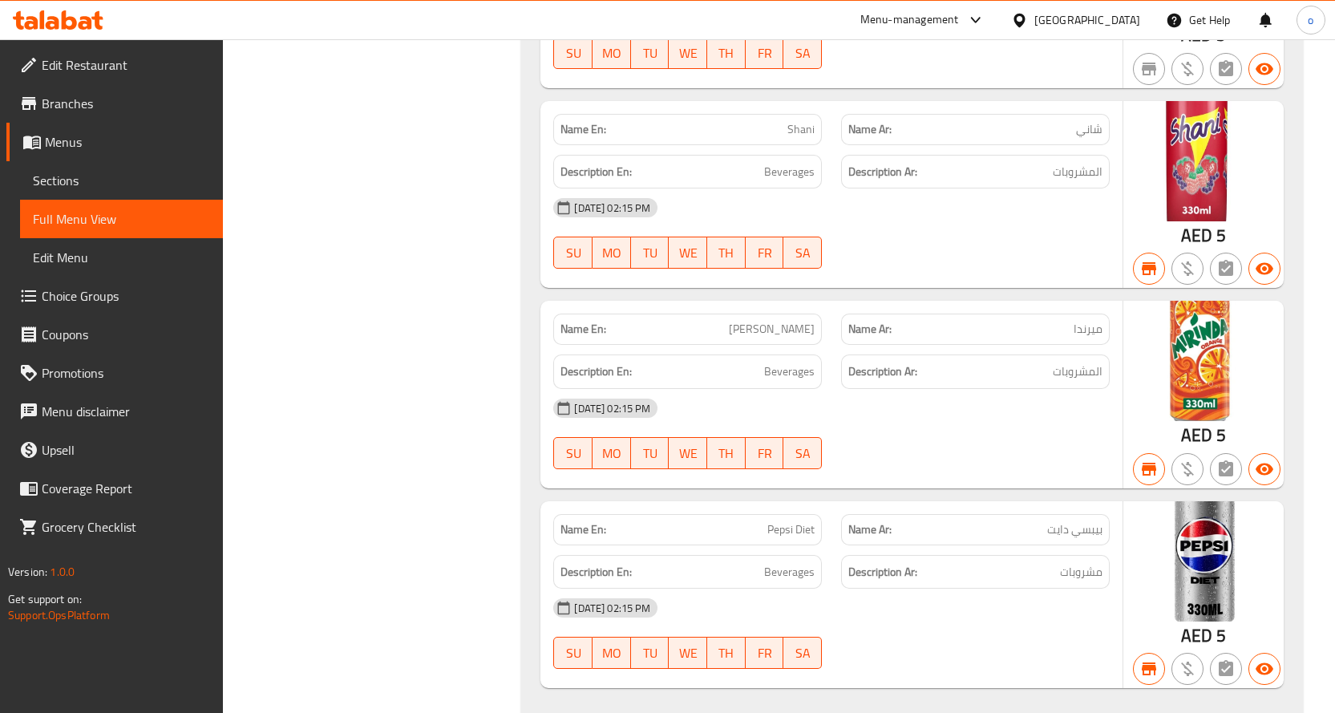
click at [111, 91] on link "Branches" at bounding box center [114, 103] width 217 height 38
